Goal: Transaction & Acquisition: Purchase product/service

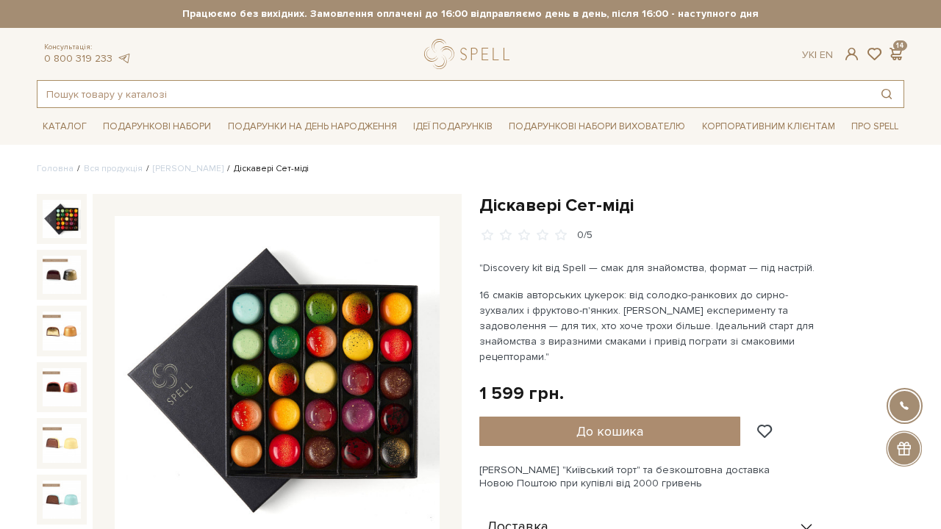
click at [181, 87] on input "text" at bounding box center [453, 94] width 832 height 26
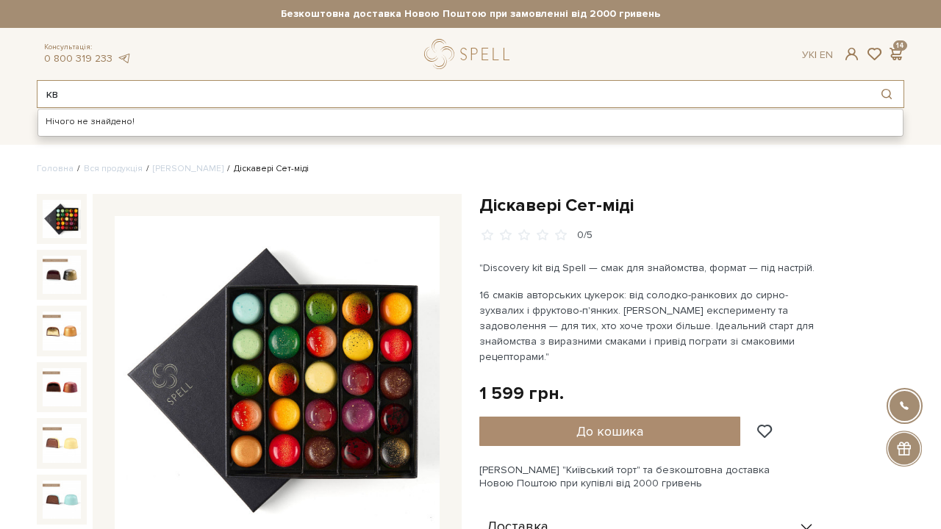
type input "к"
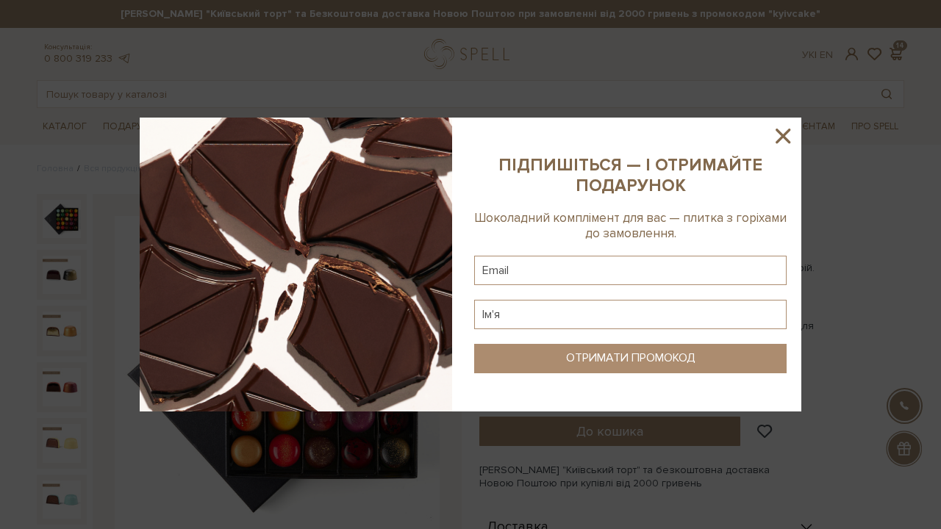
click at [363, 225] on img at bounding box center [296, 265] width 312 height 294
click at [783, 132] on icon at bounding box center [782, 135] width 25 height 25
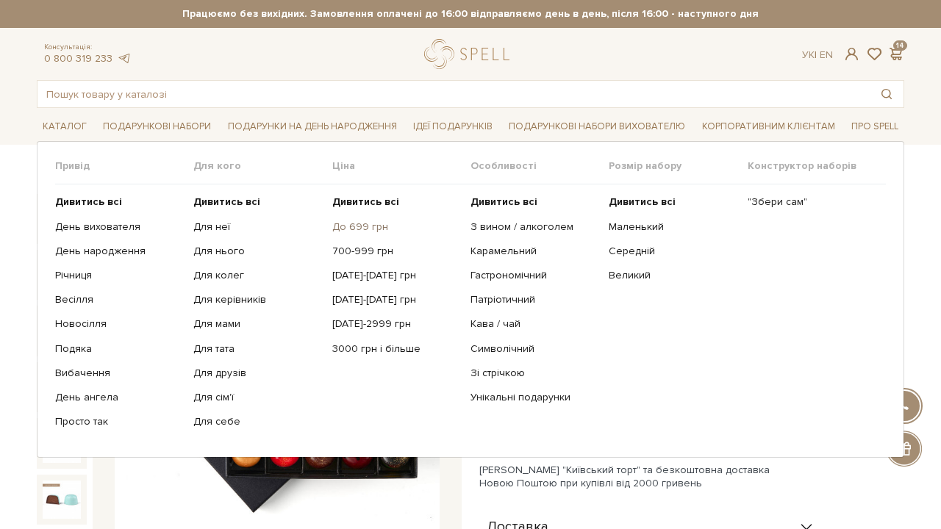
click at [362, 225] on link "До 699 грн" at bounding box center [395, 227] width 127 height 13
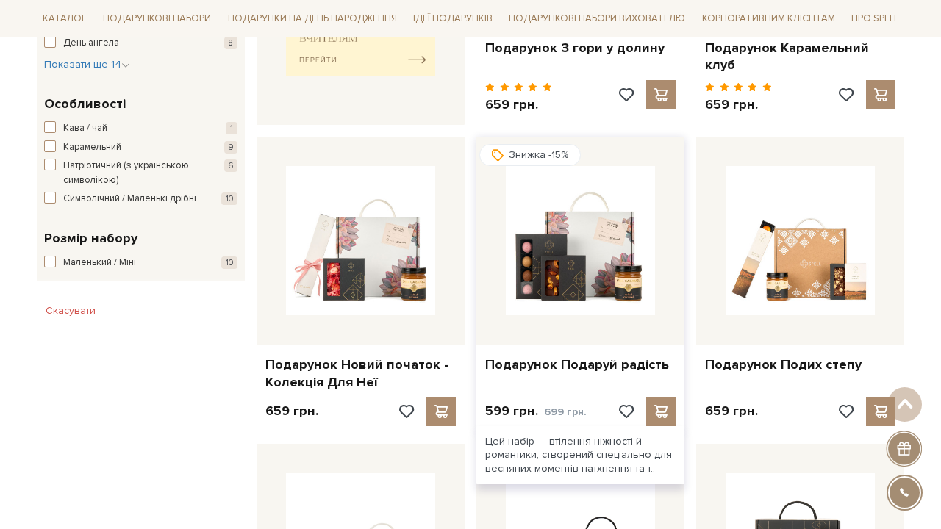
scroll to position [803, 0]
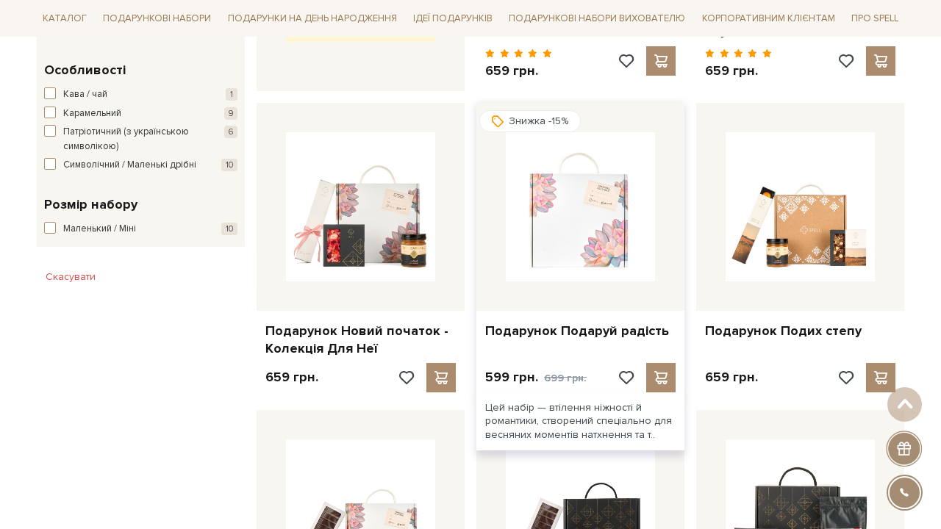
click at [559, 231] on img at bounding box center [580, 206] width 149 height 149
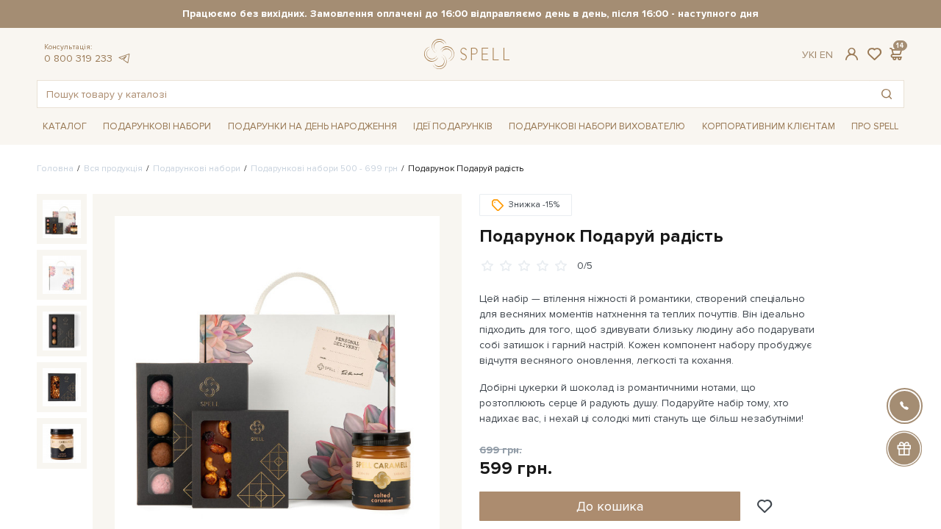
drag, startPoint x: 0, startPoint y: 0, endPoint x: 334, endPoint y: 318, distance: 461.7
click at [334, 318] on img at bounding box center [277, 378] width 325 height 325
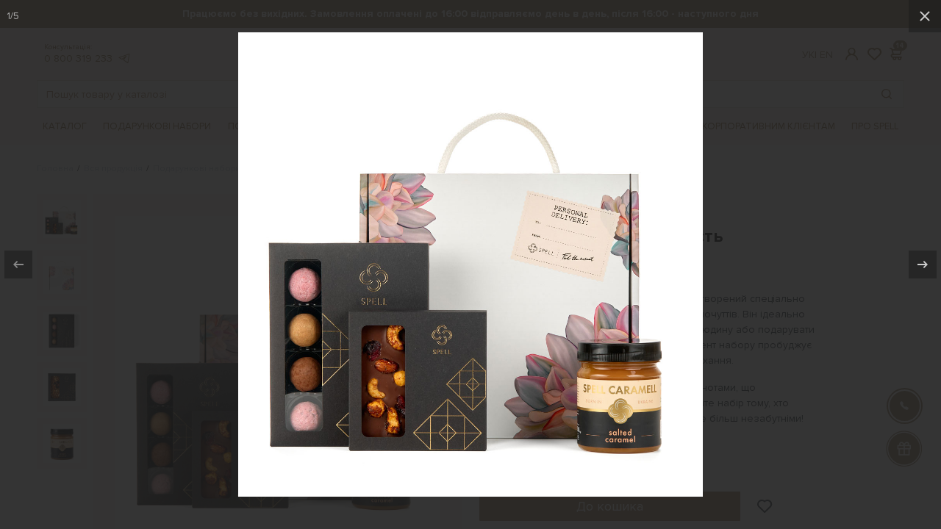
click at [234, 112] on div at bounding box center [470, 264] width 941 height 529
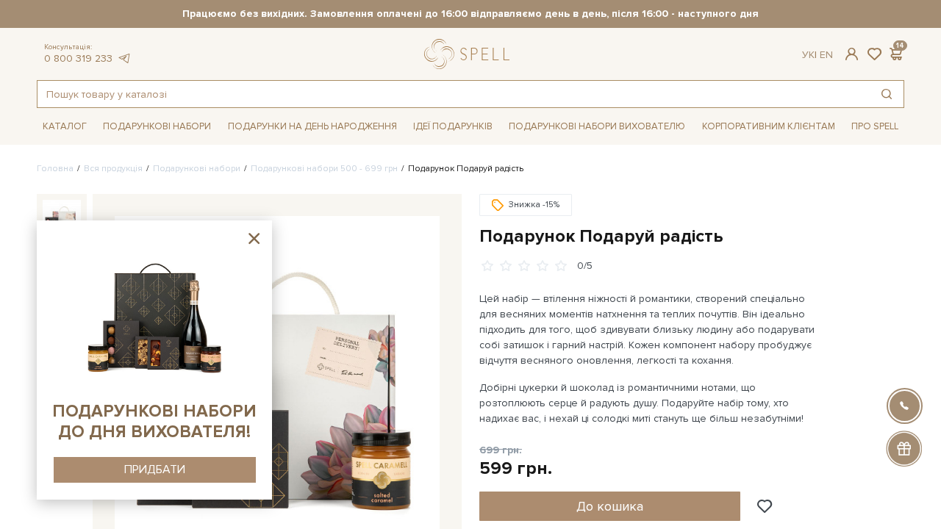
click at [179, 95] on input "text" at bounding box center [453, 94] width 832 height 26
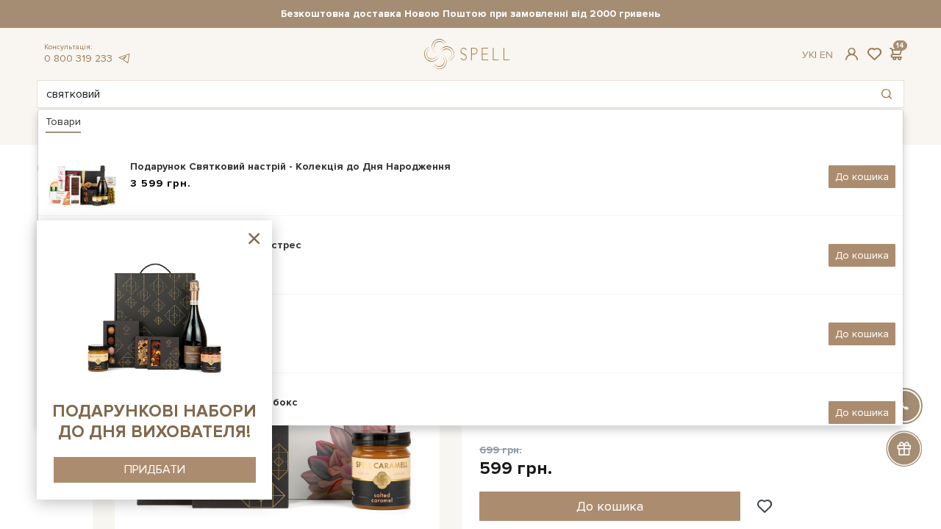
click at [254, 238] on icon at bounding box center [253, 238] width 11 height 11
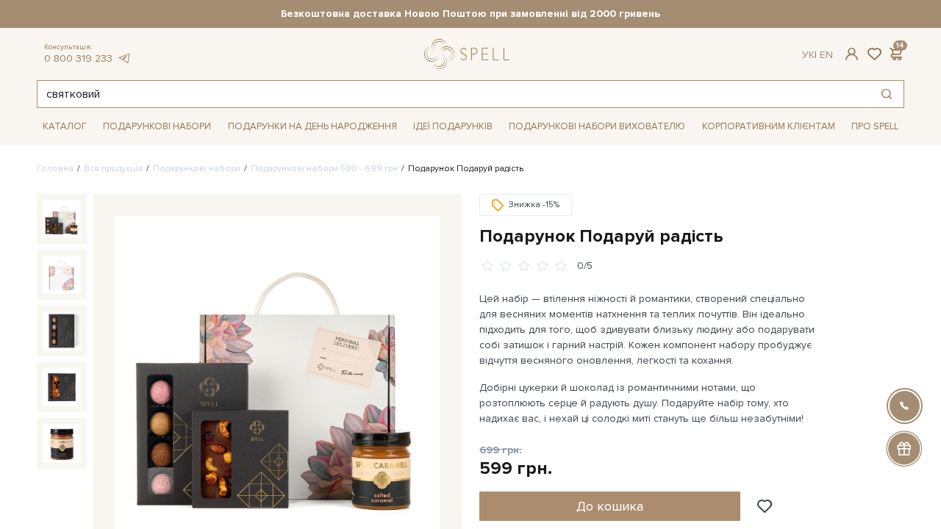
click at [176, 94] on input "святковий" at bounding box center [453, 94] width 832 height 26
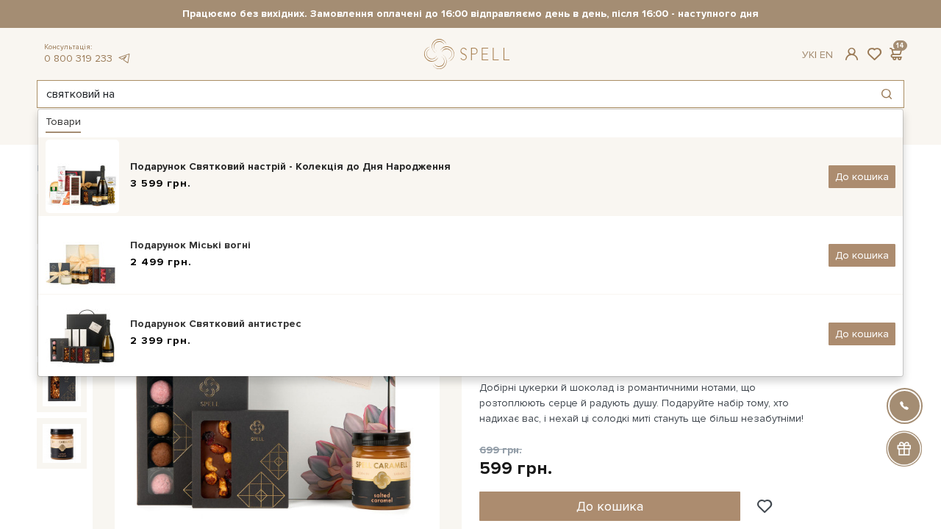
type input "святковий на"
click at [211, 186] on div "3 599 грн." at bounding box center [473, 183] width 687 height 15
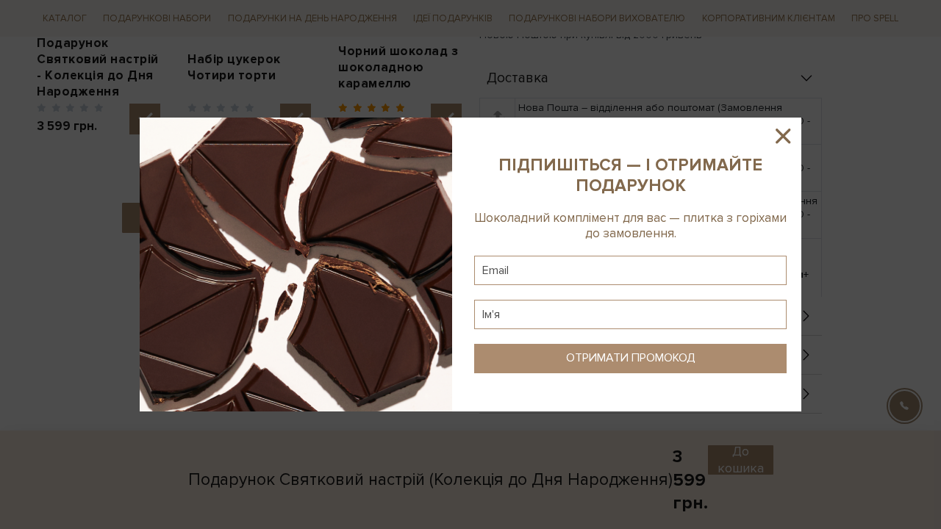
scroll to position [698, 0]
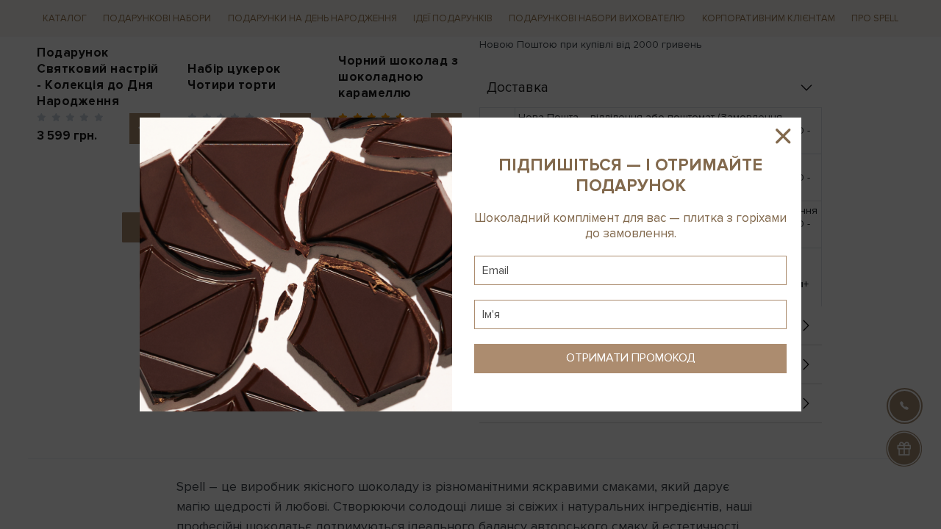
click at [788, 137] on icon at bounding box center [782, 135] width 25 height 25
